Goal: Task Accomplishment & Management: Manage account settings

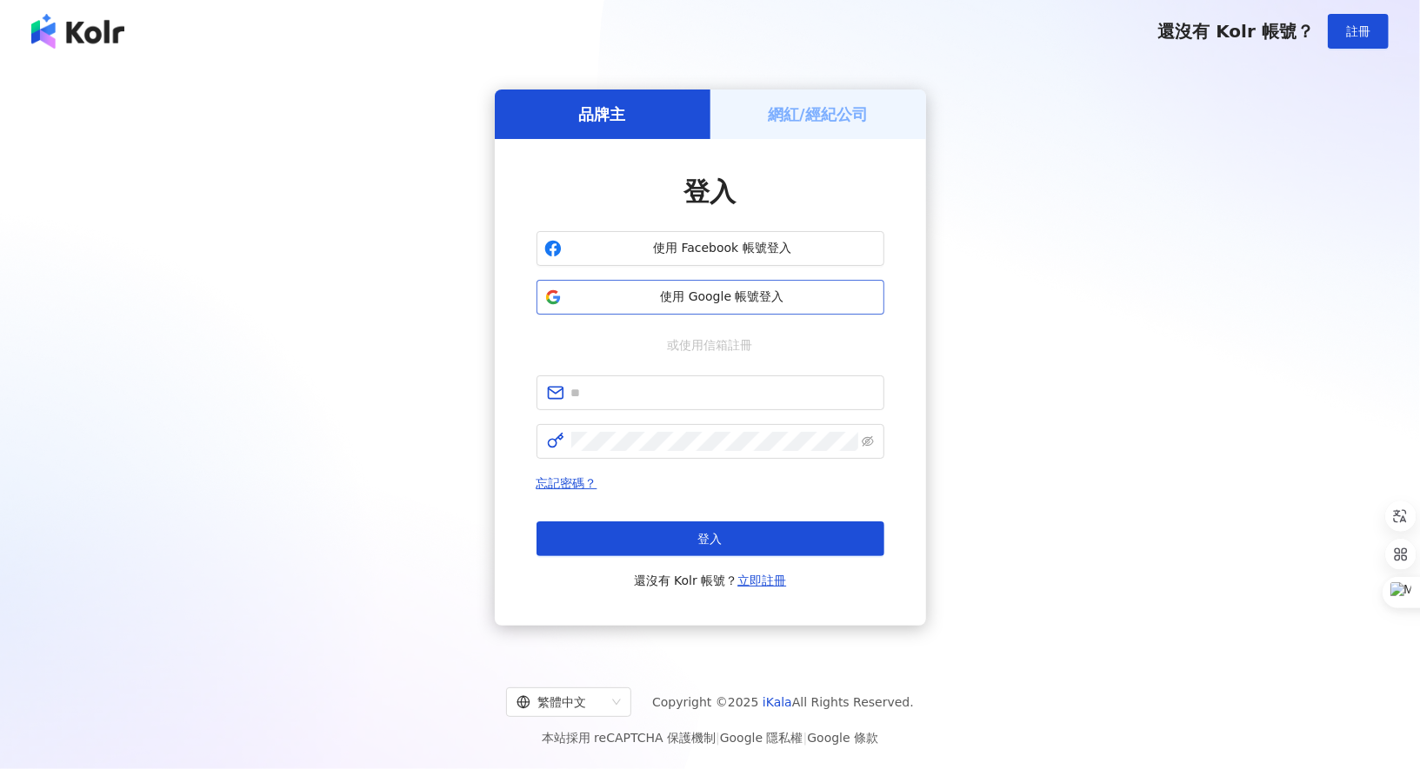
click at [721, 293] on span "使用 Google 帳號登入" at bounding box center [723, 297] width 308 height 17
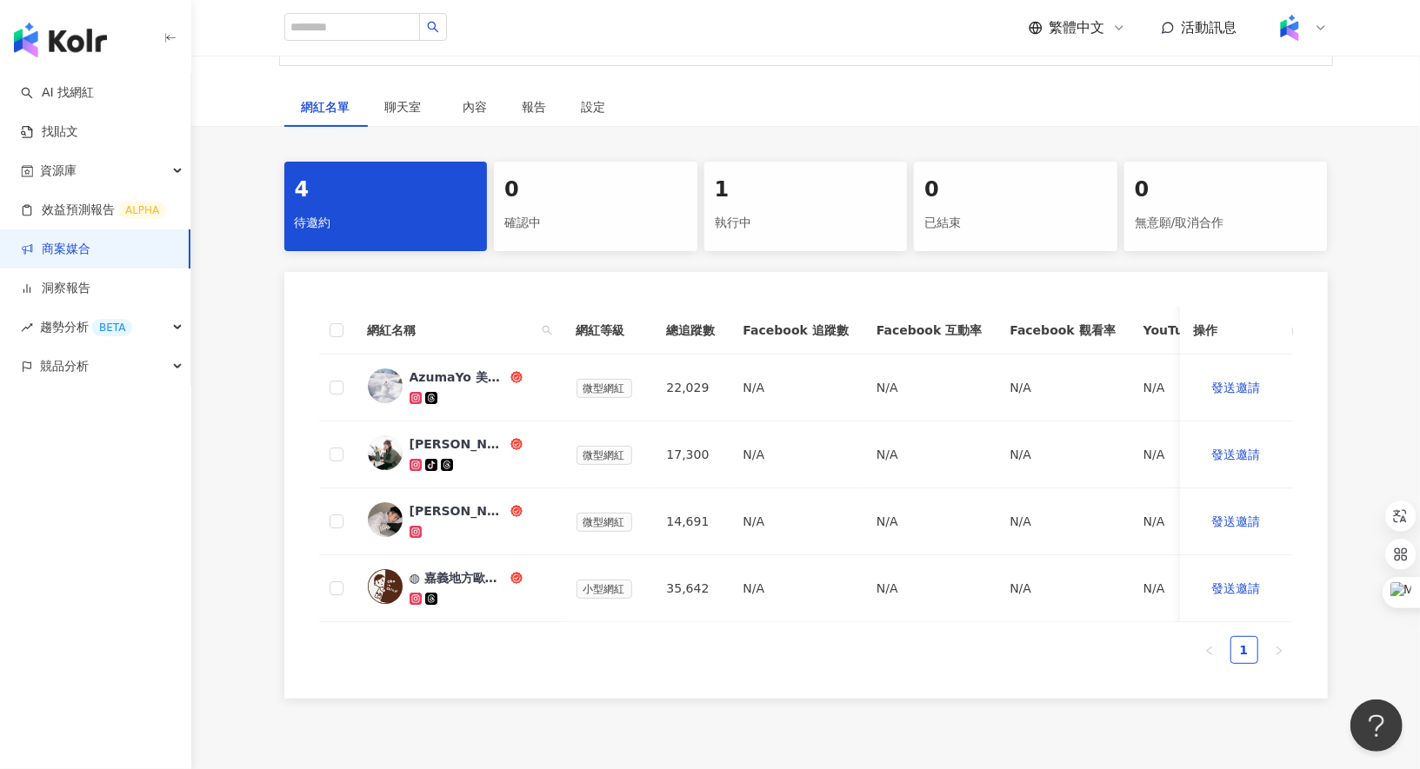
scroll to position [275, 0]
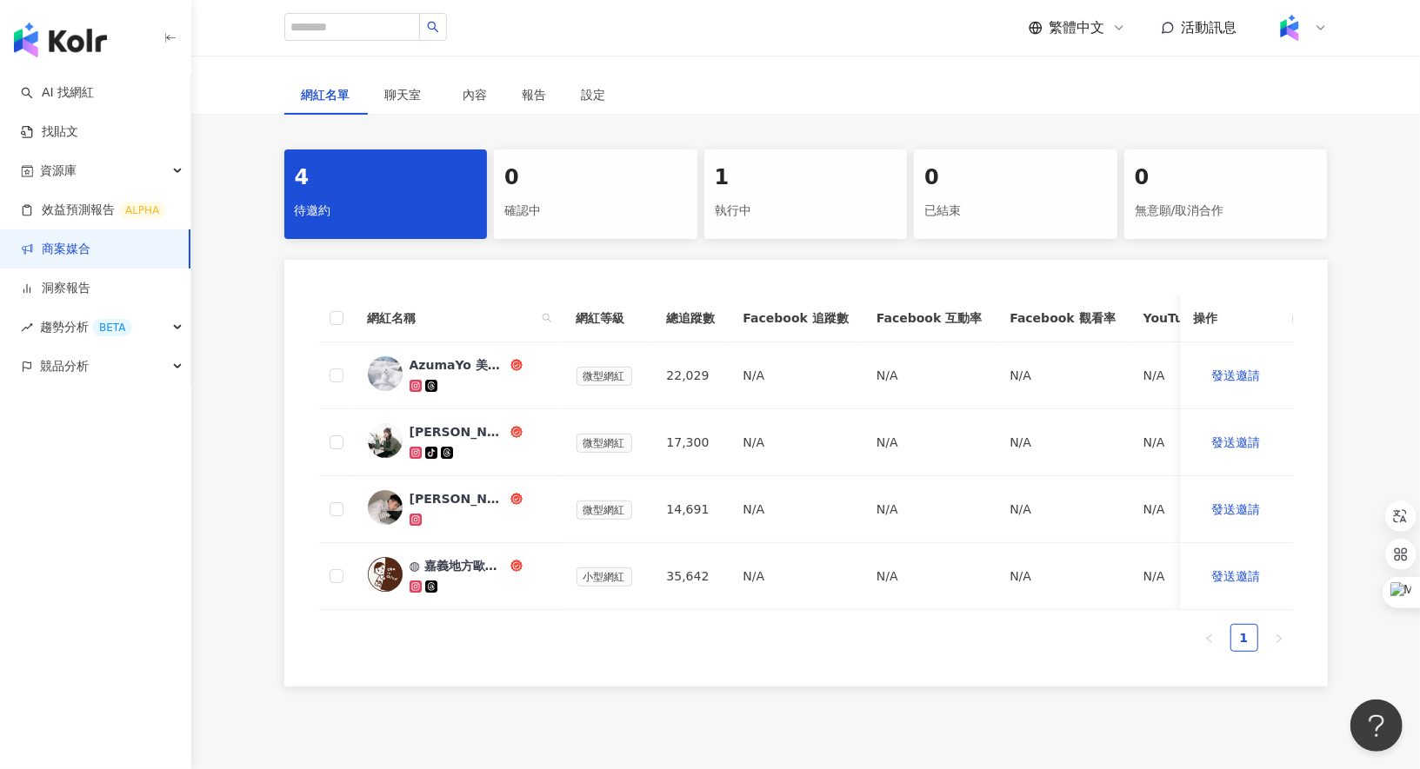
click at [796, 199] on div "執行中" at bounding box center [806, 211] width 183 height 30
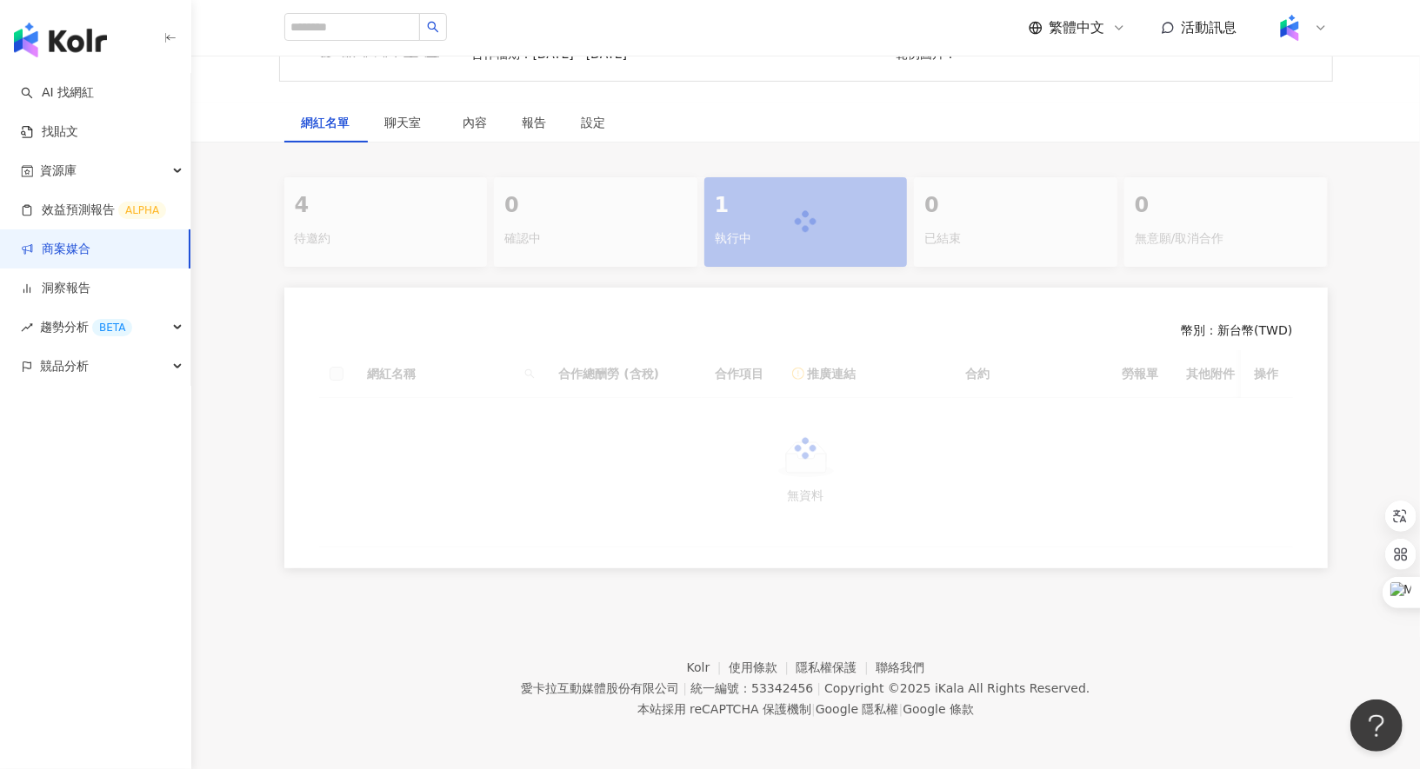
scroll to position [220, 0]
